Goal: Task Accomplishment & Management: Manage account settings

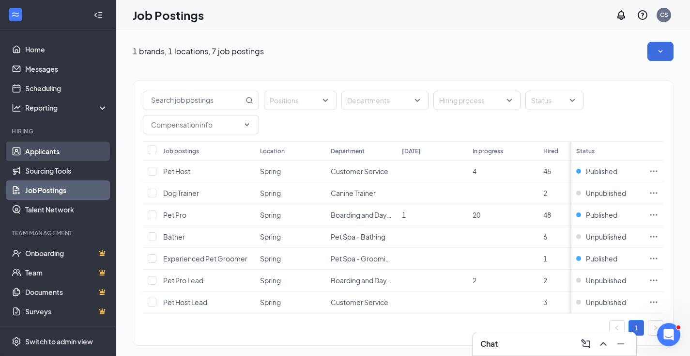
click at [55, 148] on link "Applicants" at bounding box center [66, 150] width 83 height 19
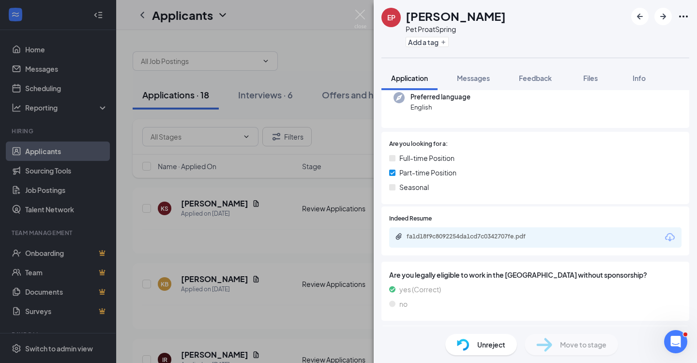
scroll to position [189, 0]
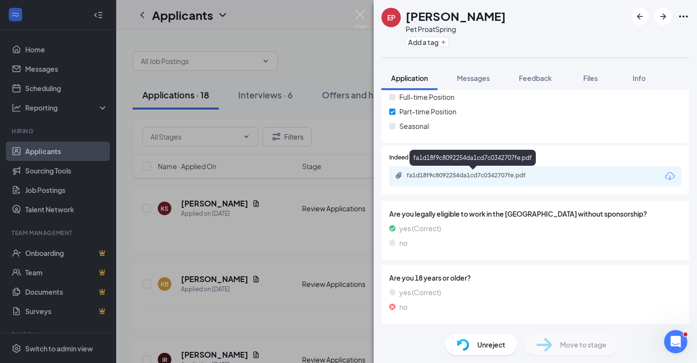
click at [468, 171] on div "fa1d18f9c8092254da1cd7c0342707fe.pdf" at bounding box center [475, 175] width 136 height 8
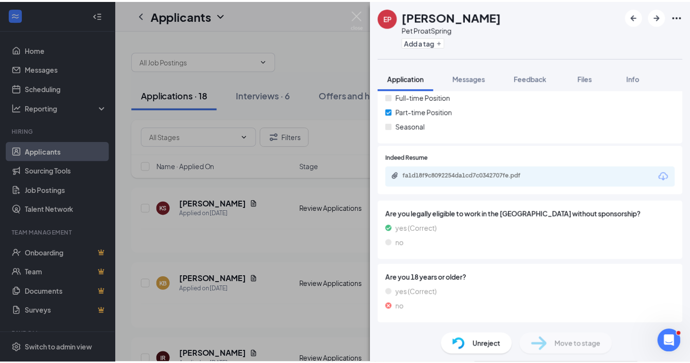
scroll to position [185, 0]
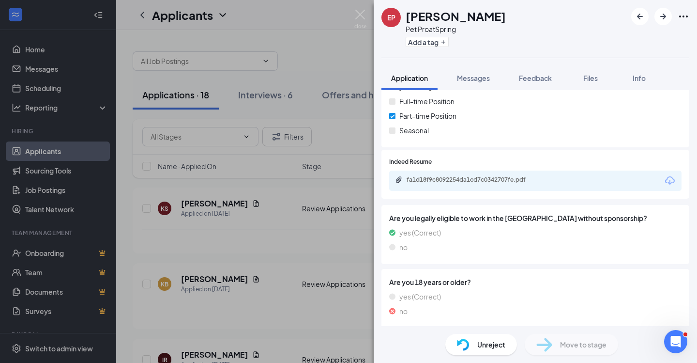
click at [395, 292] on img at bounding box center [392, 296] width 6 height 11
click at [362, 13] on img at bounding box center [361, 19] width 12 height 19
